Goal: Navigation & Orientation: Find specific page/section

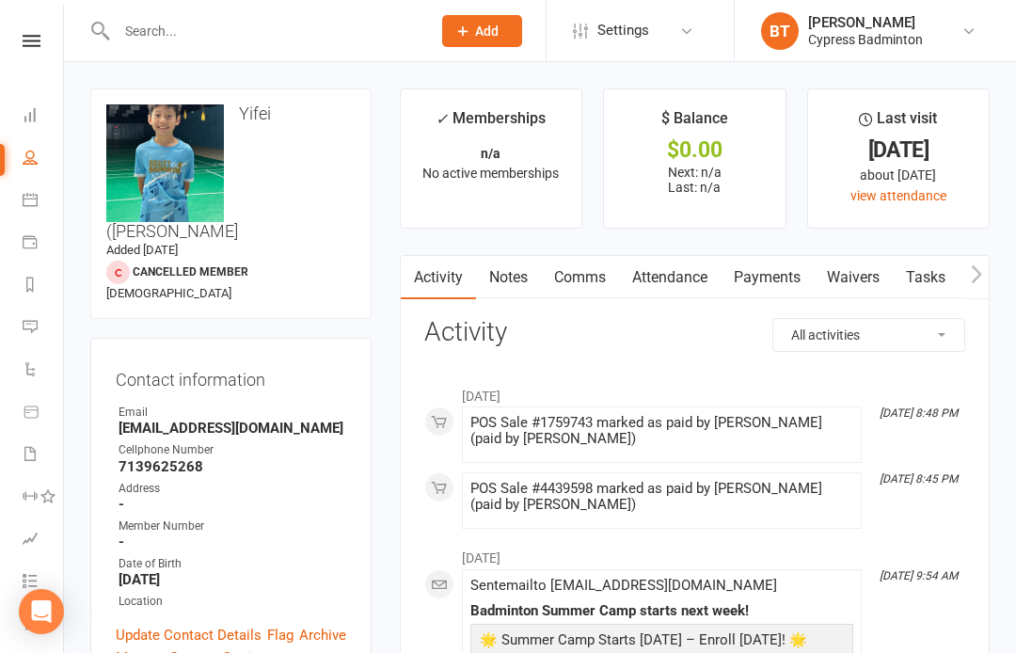
click at [23, 57] on div "Clubworx" at bounding box center [31, 65] width 63 height 61
click at [31, 41] on icon at bounding box center [32, 41] width 18 height 12
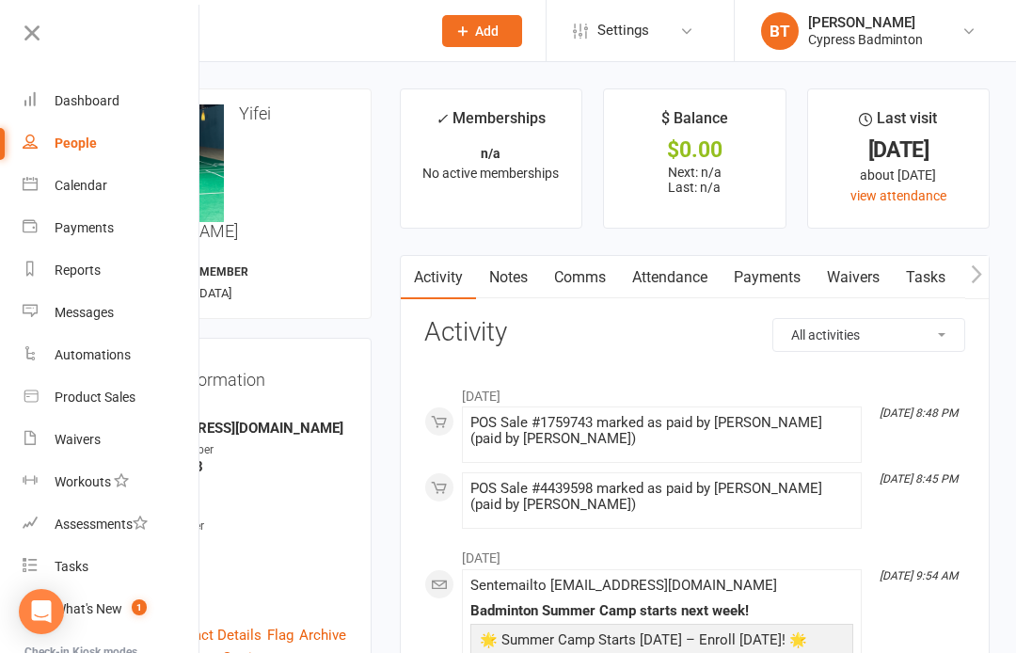
click at [103, 434] on link "Waivers" at bounding box center [112, 440] width 178 height 42
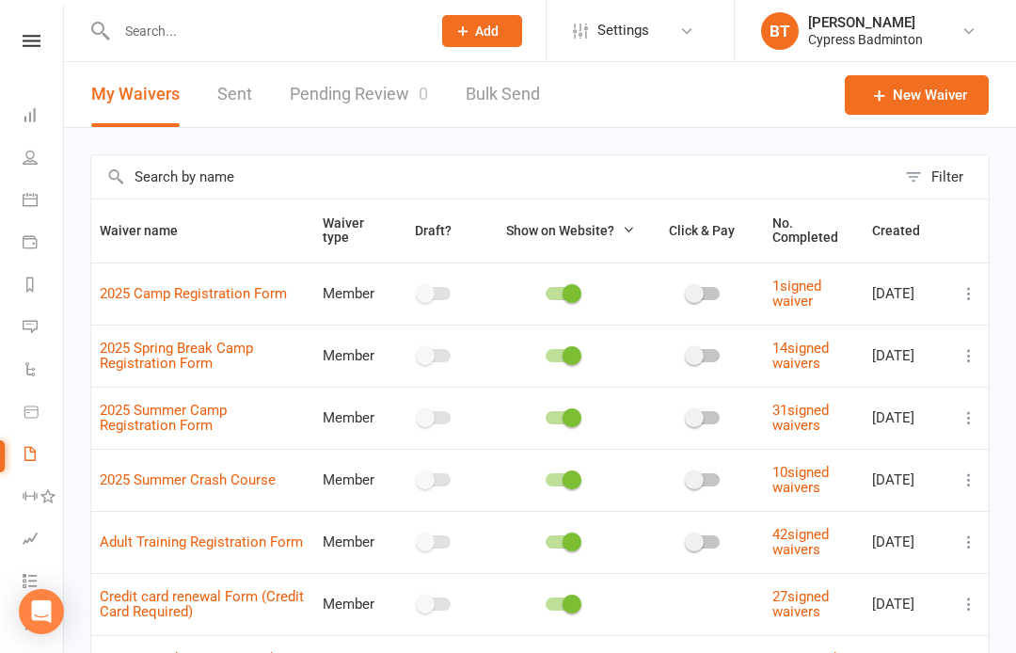
click at [308, 89] on link "Pending Review 0" at bounding box center [359, 94] width 138 height 65
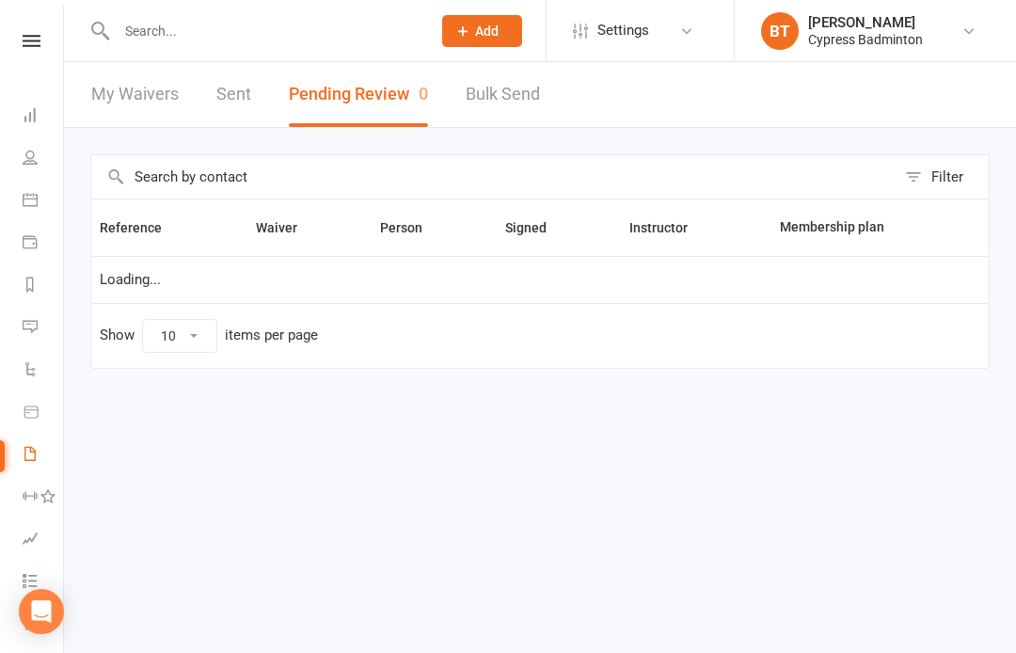
select select "50"
click at [17, 46] on link at bounding box center [31, 41] width 67 height 12
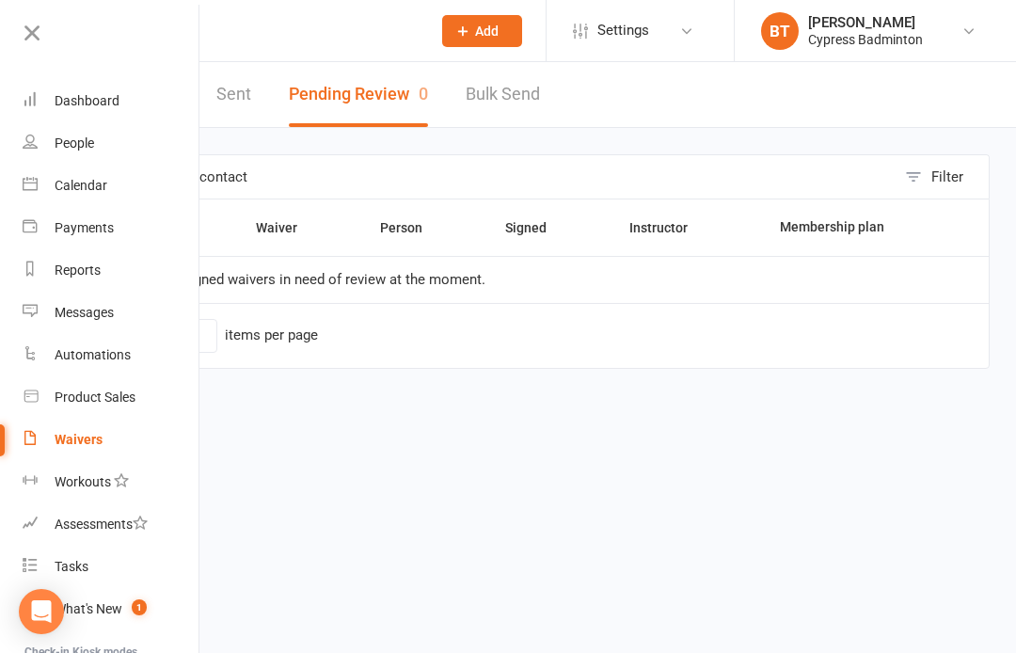
click at [105, 119] on link "Dashboard" at bounding box center [112, 101] width 178 height 42
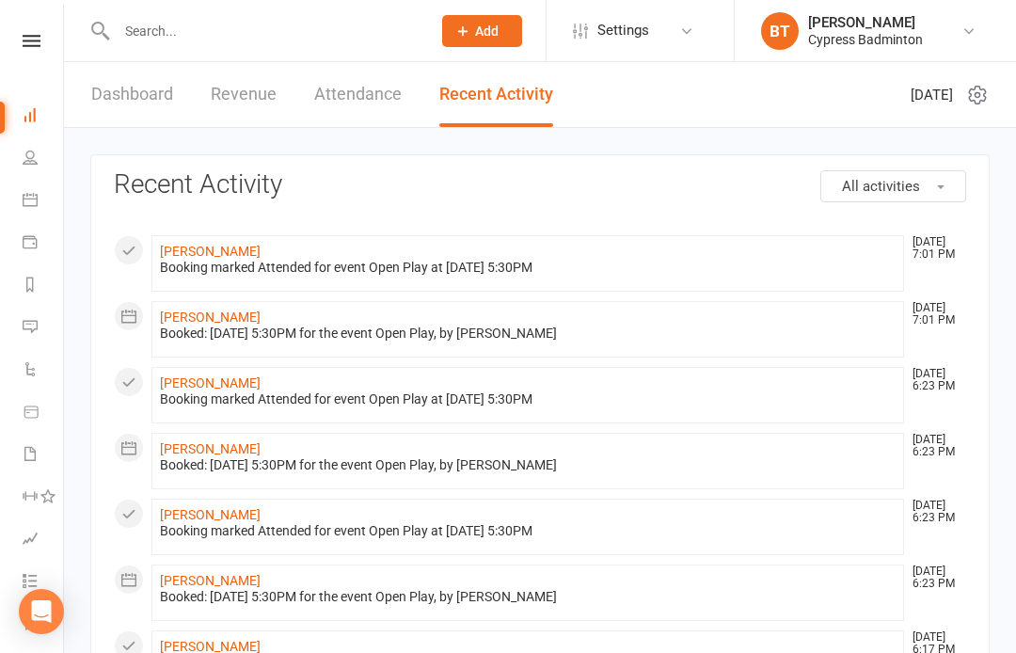
click at [115, 108] on link "Dashboard" at bounding box center [132, 94] width 82 height 65
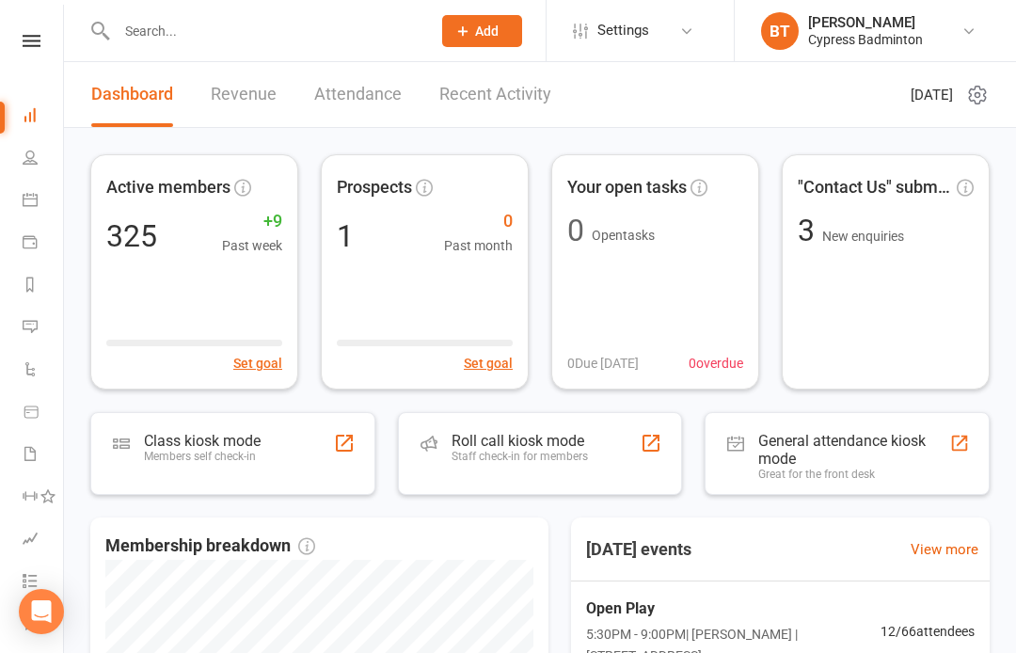
click at [502, 89] on link "Recent Activity" at bounding box center [495, 94] width 112 height 65
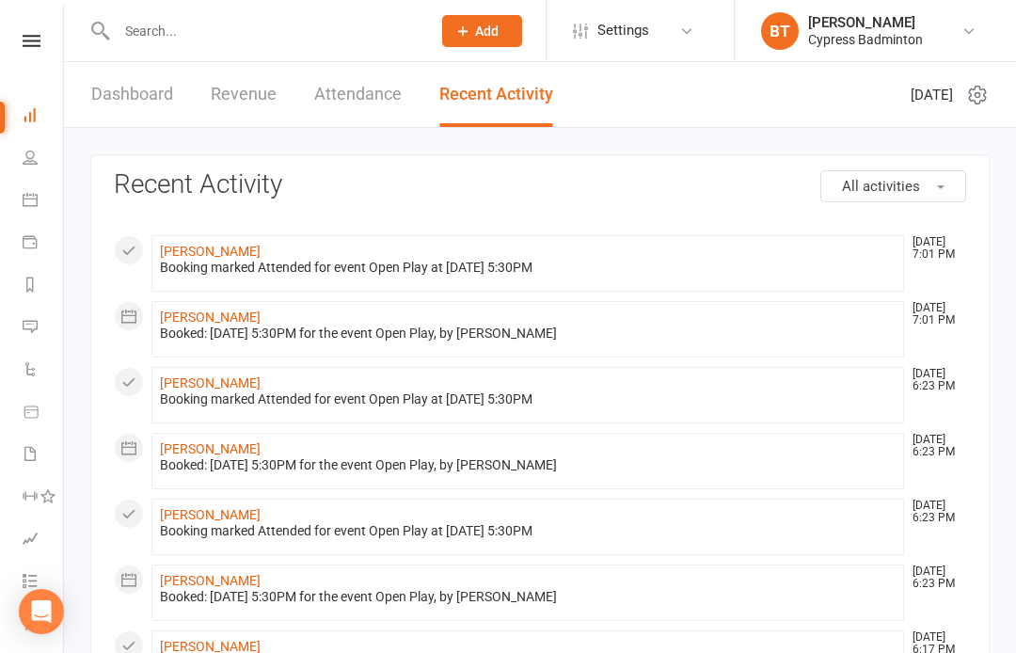
click at [364, 35] on input "text" at bounding box center [264, 31] width 307 height 26
